Goal: Navigation & Orientation: Understand site structure

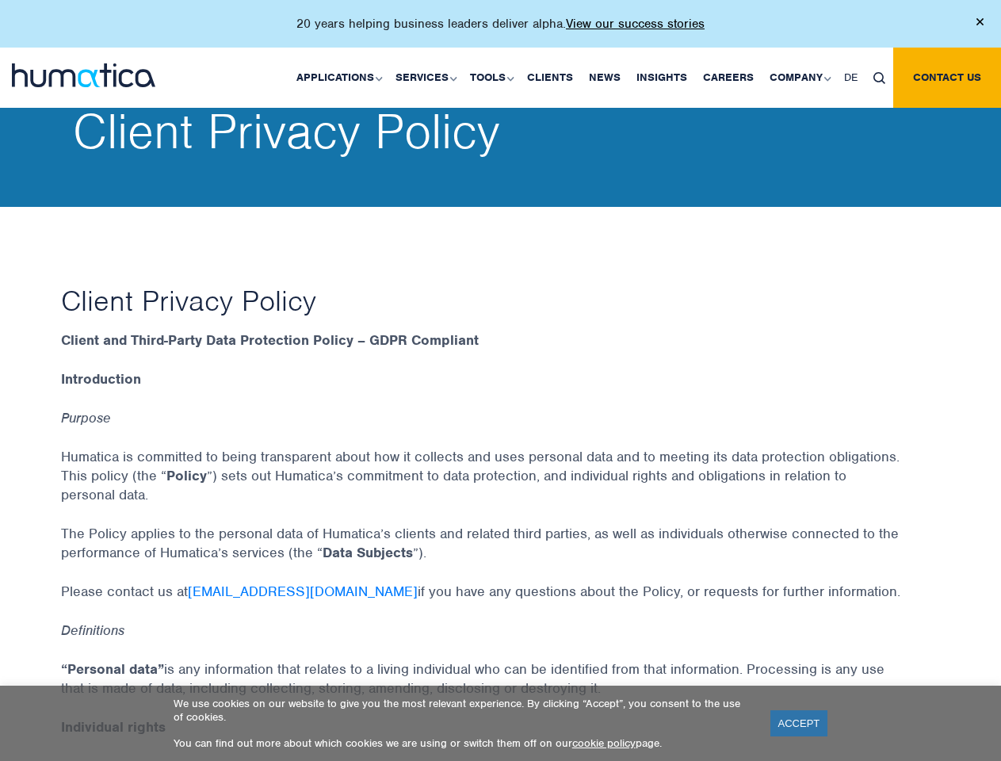
click at [500, 30] on p "20 years helping business leaders deliver alpha. View our success stories" at bounding box center [500, 24] width 408 height 16
click at [342, 77] on link "Applications" at bounding box center [338, 78] width 99 height 60
click at [428, 77] on link "Services" at bounding box center [425, 78] width 75 height 60
click at [494, 77] on link "Tools" at bounding box center [490, 78] width 57 height 60
click at [799, 77] on link "Company" at bounding box center [799, 78] width 75 height 60
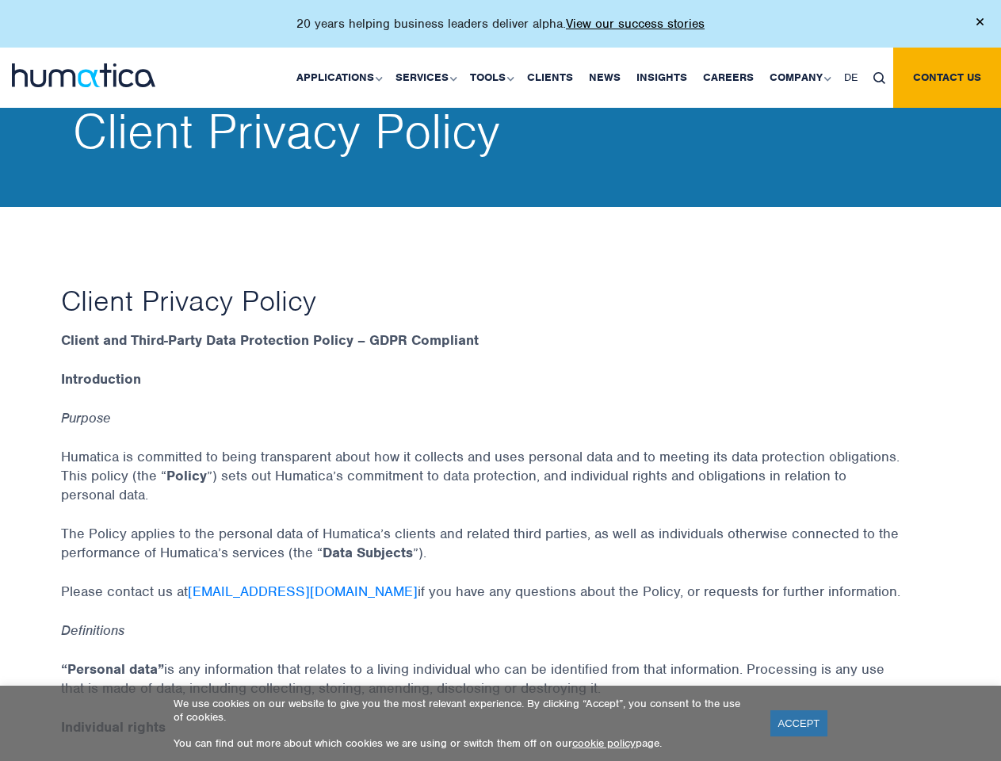
click at [879, 77] on img at bounding box center [880, 78] width 12 height 12
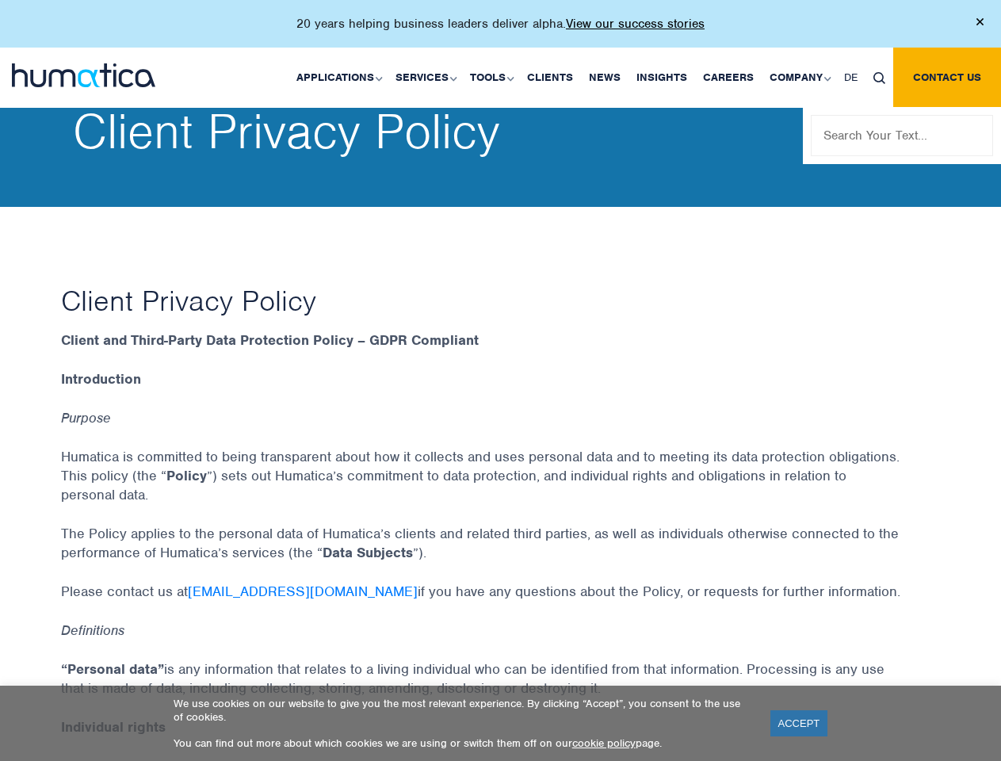
click at [799, 723] on link "ACCEPT" at bounding box center [799, 723] width 58 height 26
